Goal: Navigation & Orientation: Find specific page/section

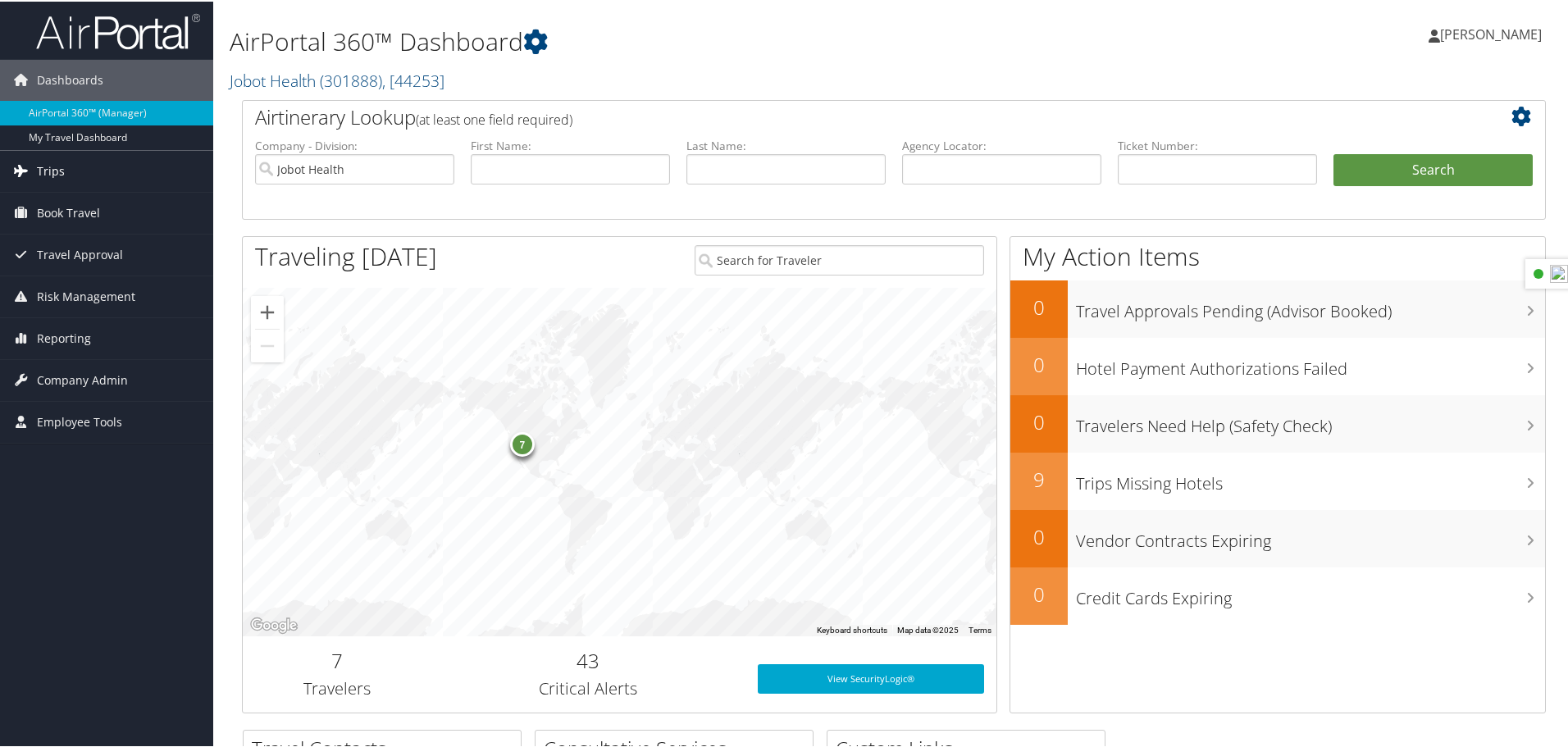
click at [51, 181] on span "Trips" at bounding box center [50, 169] width 28 height 41
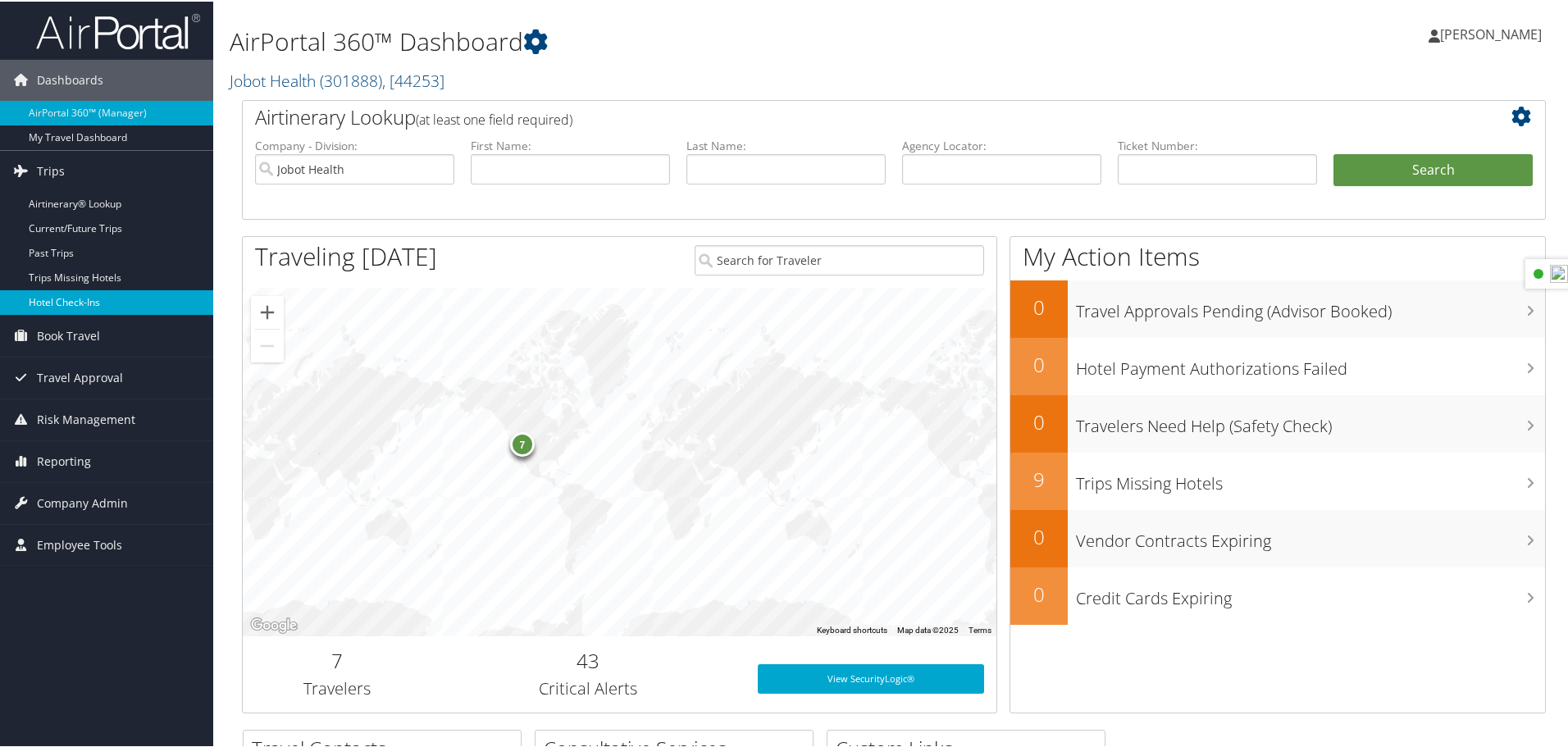
click at [51, 302] on link "Hotel Check-ins" at bounding box center [107, 301] width 214 height 25
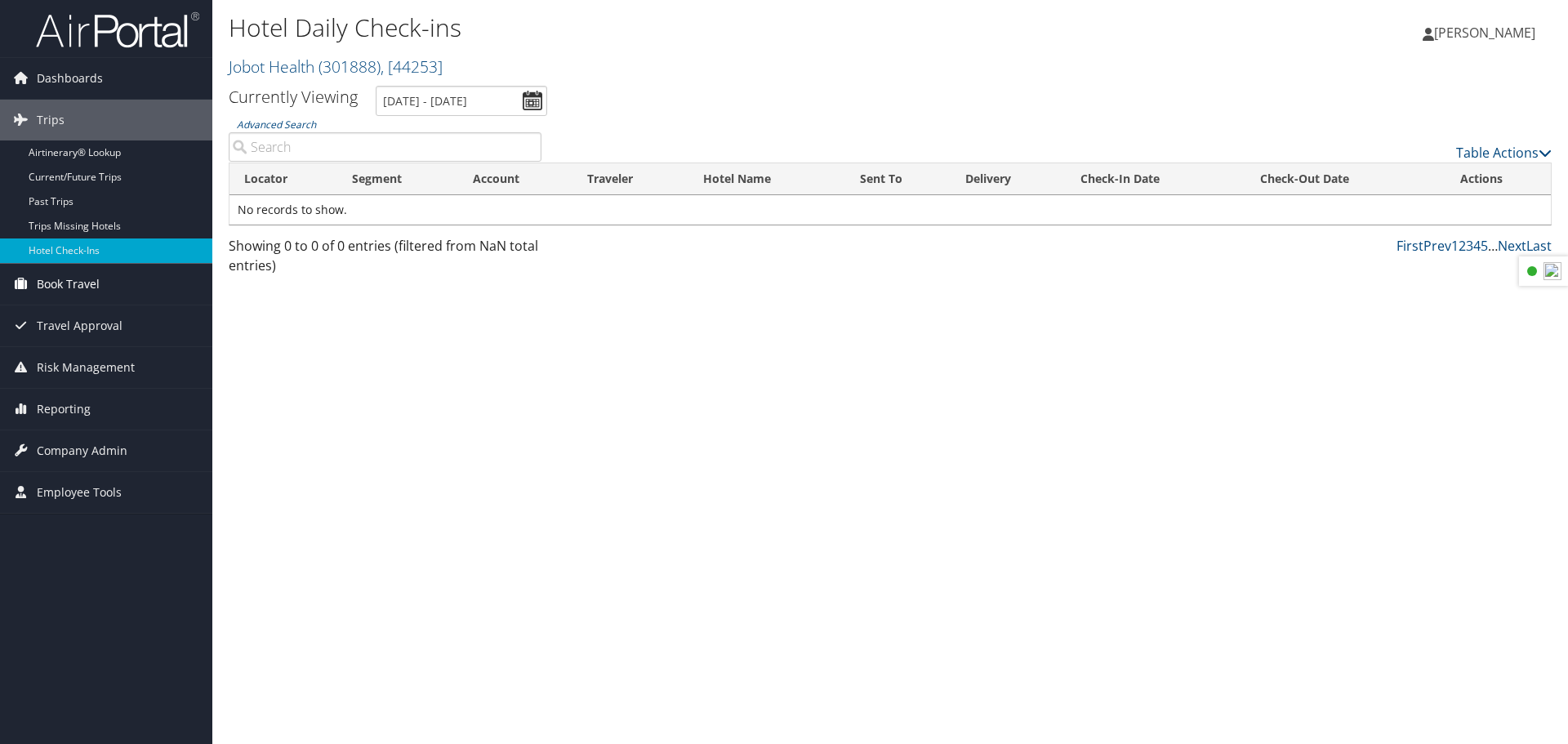
click at [61, 270] on span "Book Travel" at bounding box center [68, 284] width 63 height 41
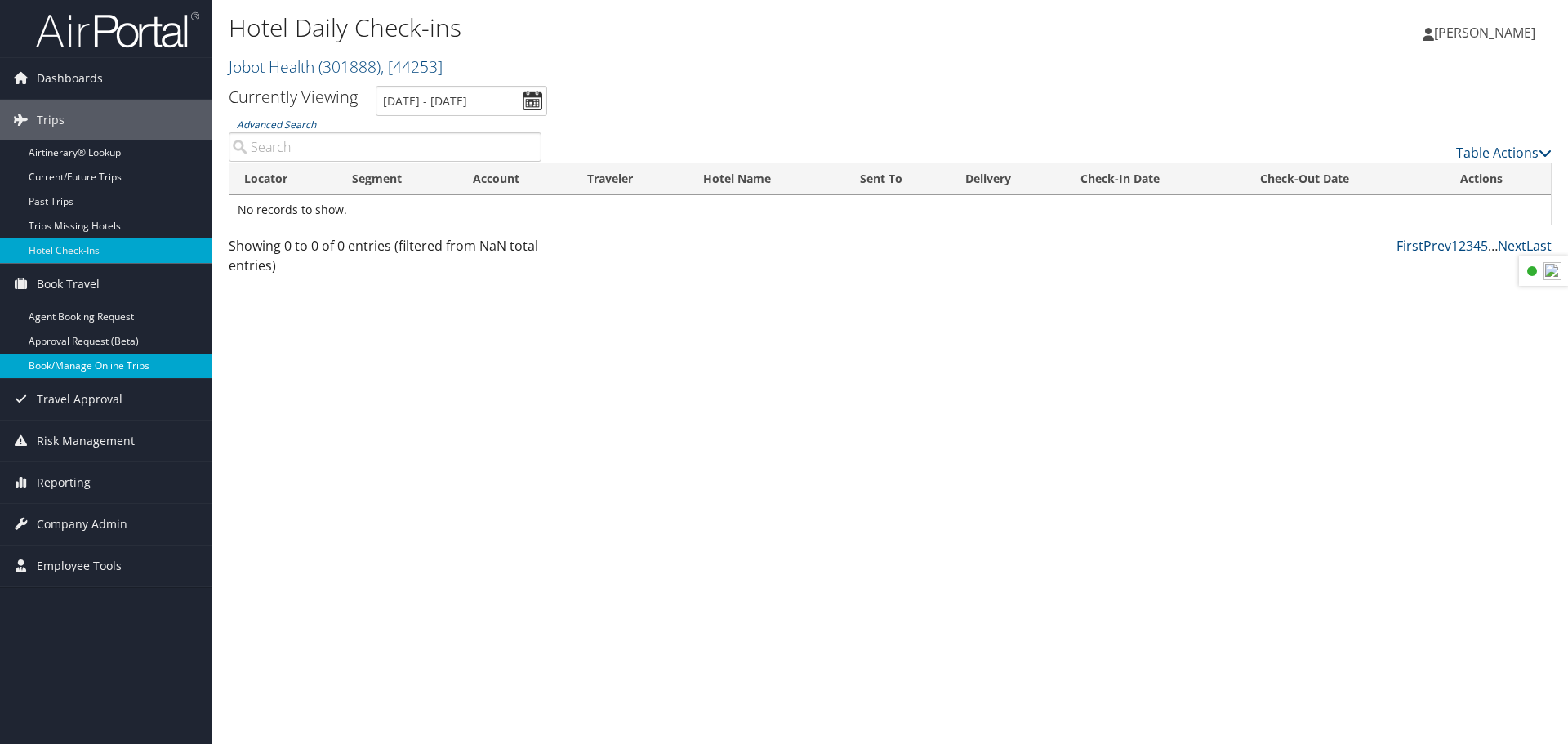
click at [88, 367] on link "Book/Manage Online Trips" at bounding box center [106, 366] width 213 height 25
